Goal: Transaction & Acquisition: Subscribe to service/newsletter

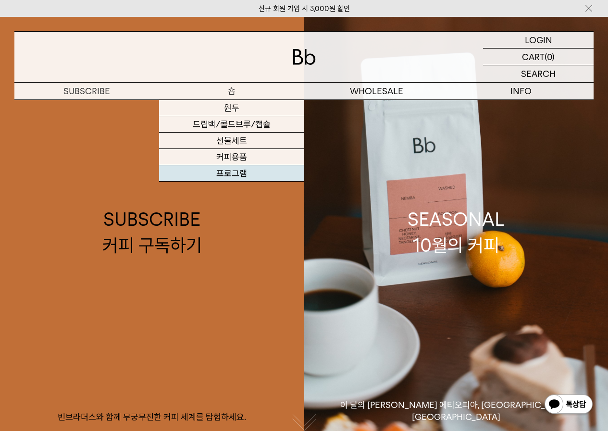
click at [233, 172] on link "프로그램" at bounding box center [231, 173] width 145 height 16
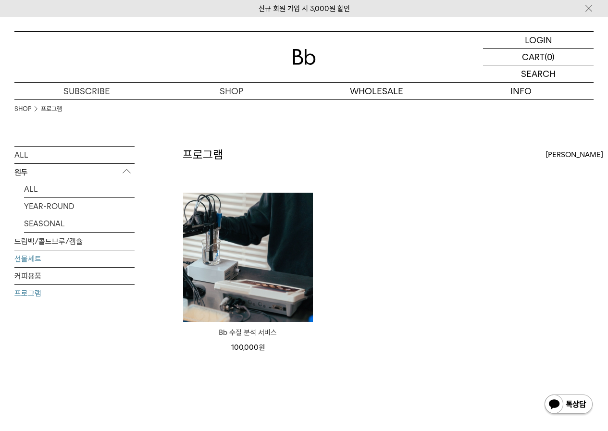
click at [34, 259] on link "선물세트" at bounding box center [74, 258] width 120 height 17
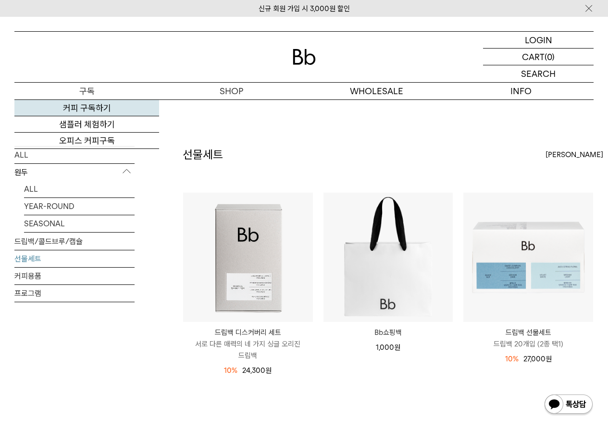
click at [105, 108] on link "커피 구독하기" at bounding box center [86, 108] width 145 height 16
